Goal: Task Accomplishment & Management: Manage account settings

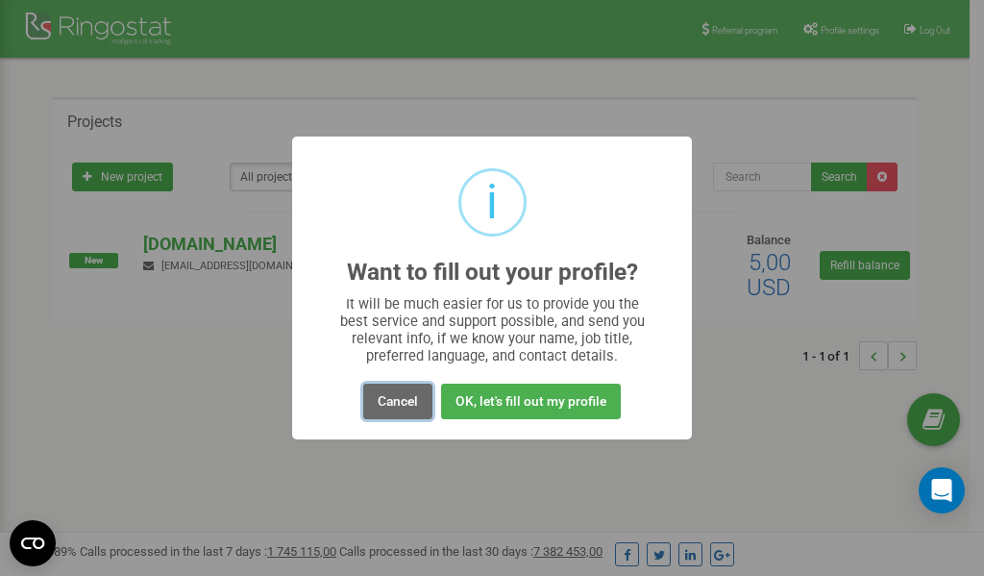
click at [399, 402] on button "Cancel" at bounding box center [397, 402] width 69 height 36
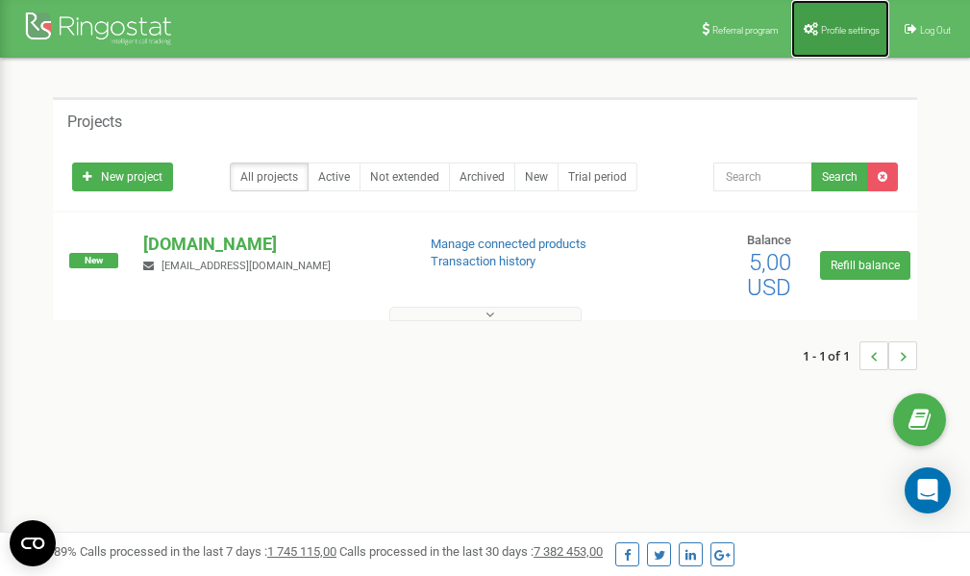
click at [838, 31] on span "Profile settings" at bounding box center [850, 30] width 59 height 11
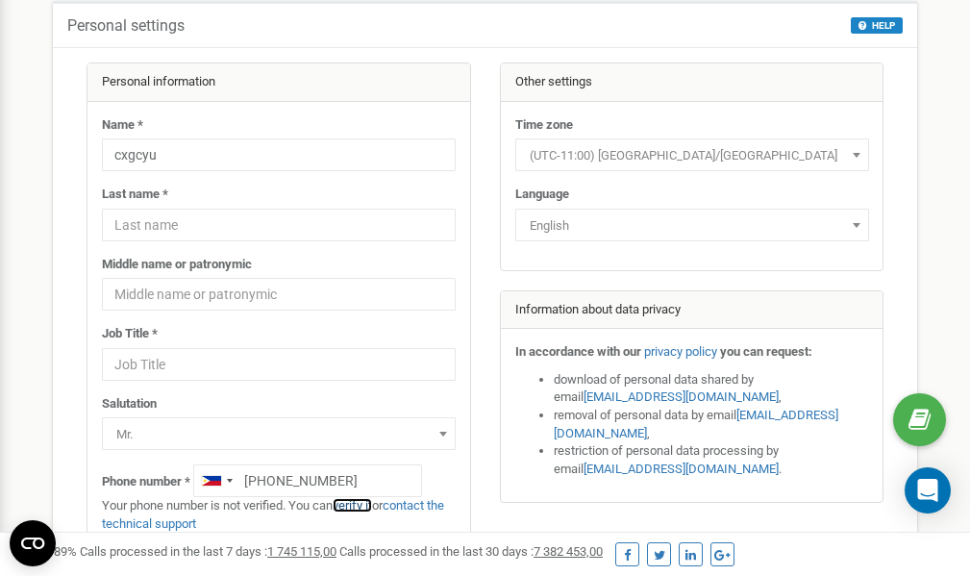
click at [363, 506] on link "verify it" at bounding box center [352, 505] width 39 height 14
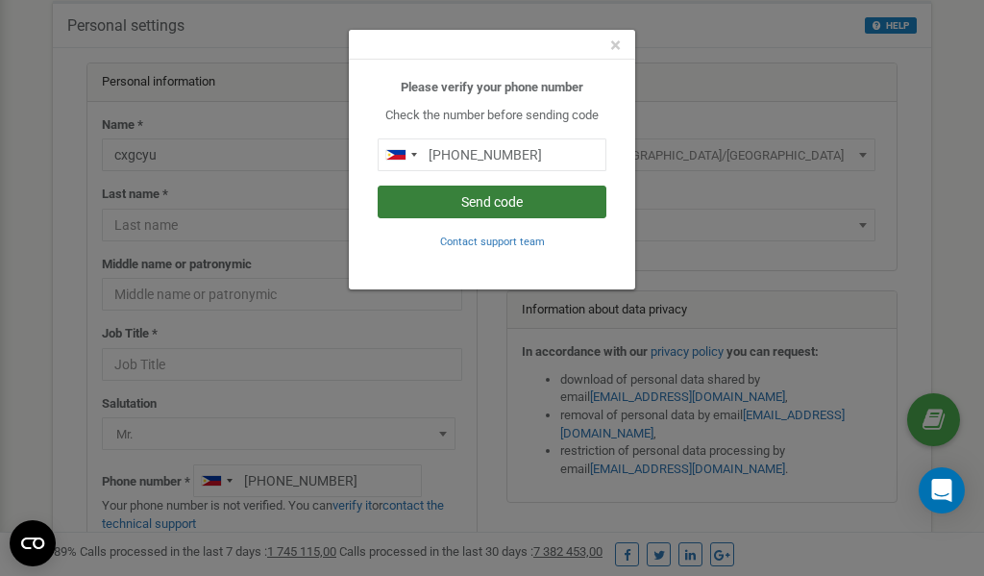
click at [447, 202] on button "Send code" at bounding box center [492, 202] width 229 height 33
